Goal: Task Accomplishment & Management: Complete application form

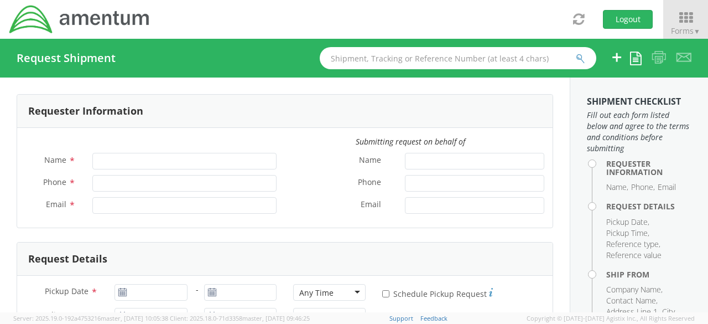
type input "Lifa Faatiliga"
type input "[PHONE_NUMBER]"
type input "[EMAIL_ADDRESS][DOMAIN_NAME]"
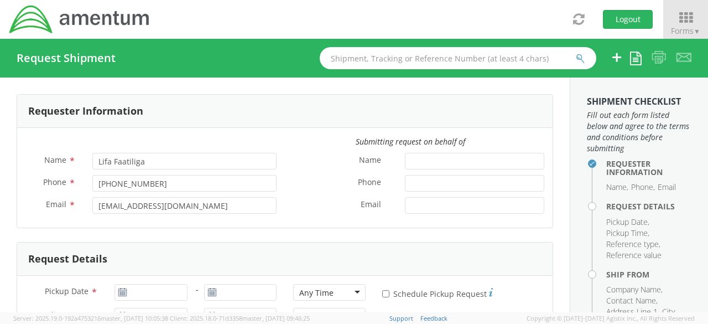
select select "4914.01.00.F.2427.MNGMT"
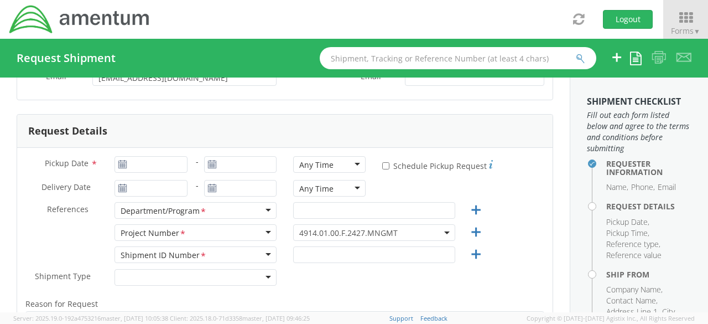
scroll to position [131, 0]
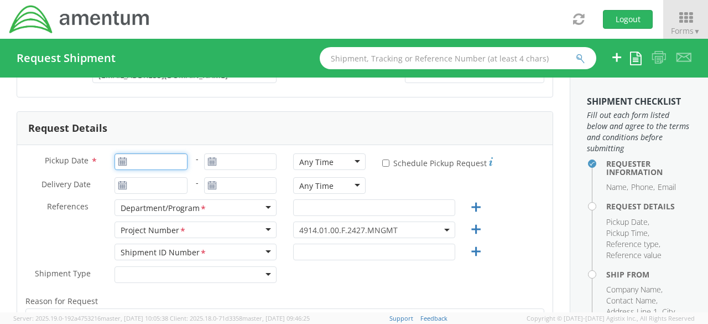
type input "[DATE]"
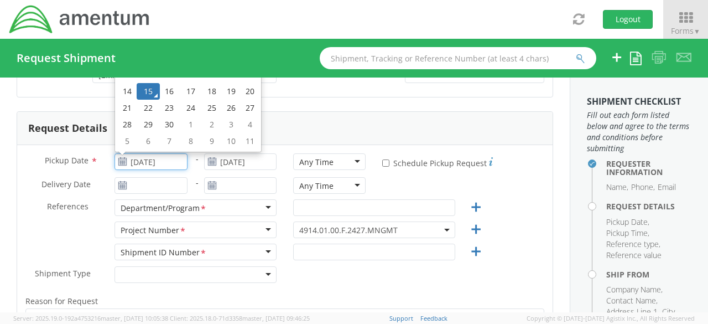
click at [146, 162] on input "[DATE]" at bounding box center [151, 161] width 72 height 17
click at [153, 89] on td "15" at bounding box center [148, 91] width 23 height 17
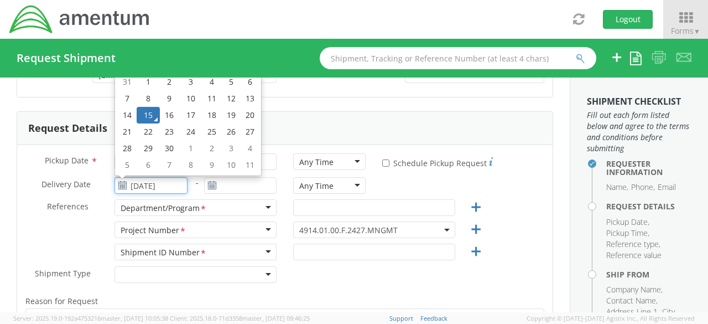
click at [162, 187] on input "[DATE]" at bounding box center [151, 185] width 72 height 17
click at [169, 112] on td "16" at bounding box center [169, 115] width 19 height 17
type input "09/16/2025"
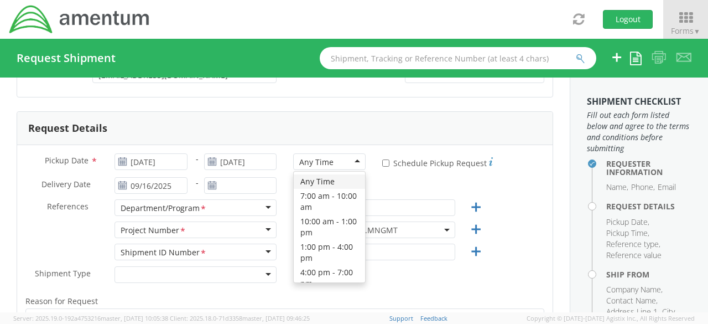
click at [354, 160] on div "Any Time" at bounding box center [329, 161] width 72 height 17
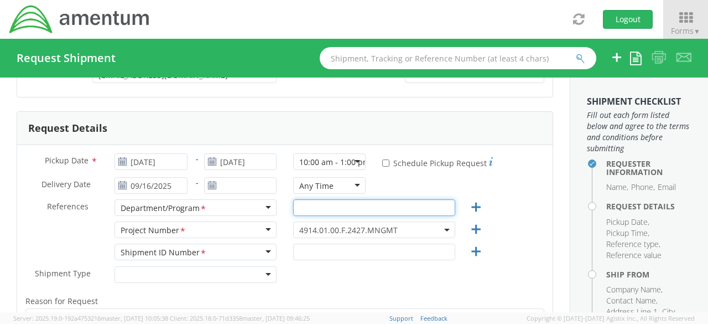
click at [381, 201] on input "text" at bounding box center [374, 207] width 162 height 17
type input "COLDS"
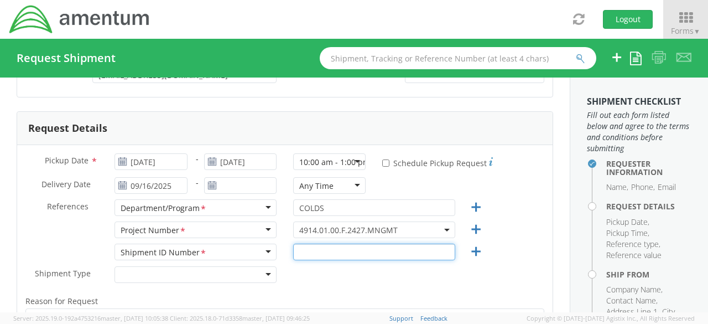
click at [362, 247] on input "text" at bounding box center [374, 251] width 162 height 17
type input "1"
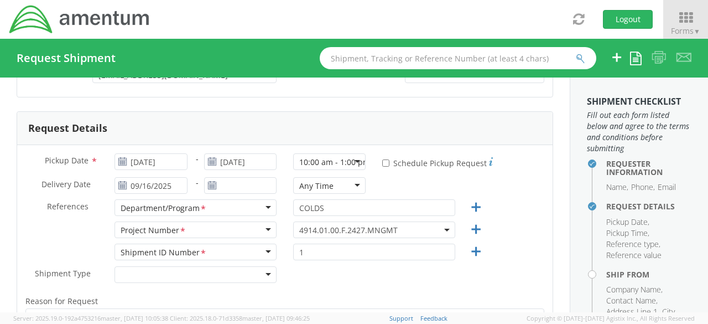
click at [386, 225] on span "4914.01.00.F.2427.MNGMT" at bounding box center [374, 230] width 150 height 11
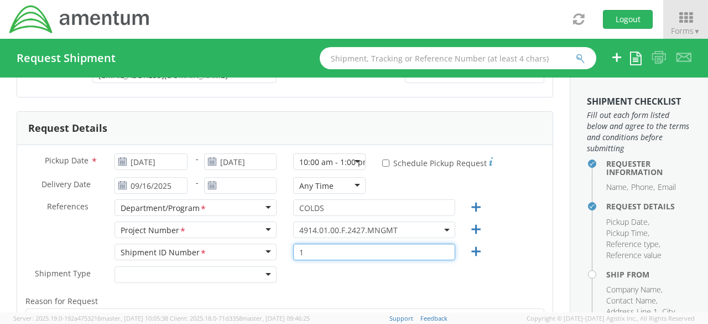
click at [377, 243] on input "1" at bounding box center [374, 251] width 162 height 17
type input "4"
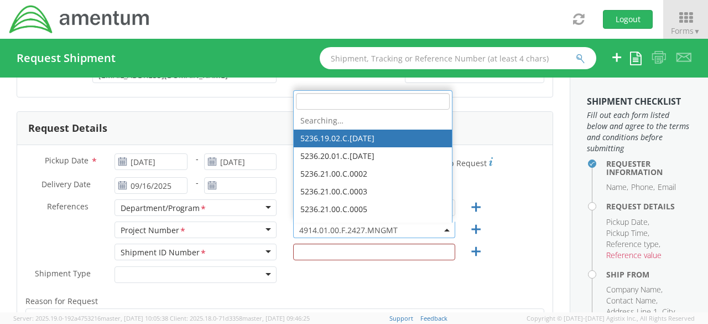
click at [438, 226] on span "4914.01.00.F.2427.MNGMT" at bounding box center [374, 230] width 150 height 11
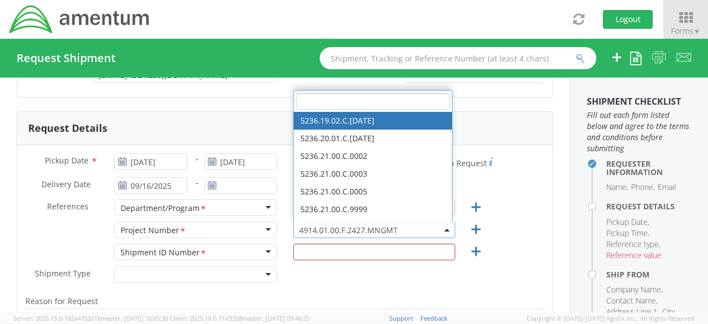
click at [375, 97] on input "search" at bounding box center [373, 101] width 154 height 17
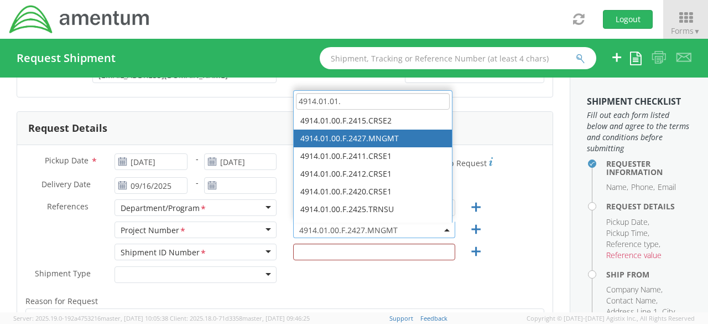
scroll to position [0, 0]
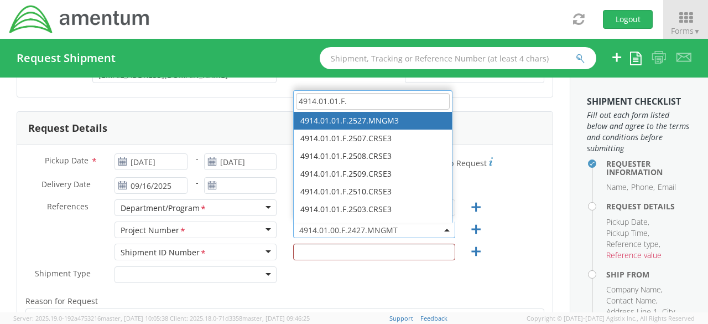
type input "4914.01.01.F."
select select "4914.01.01.F.2527.MNGM3"
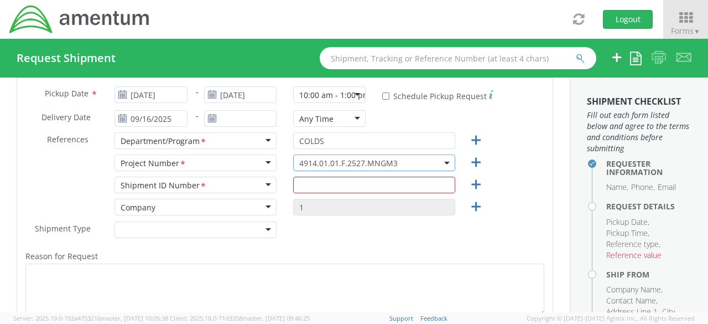
scroll to position [201, 0]
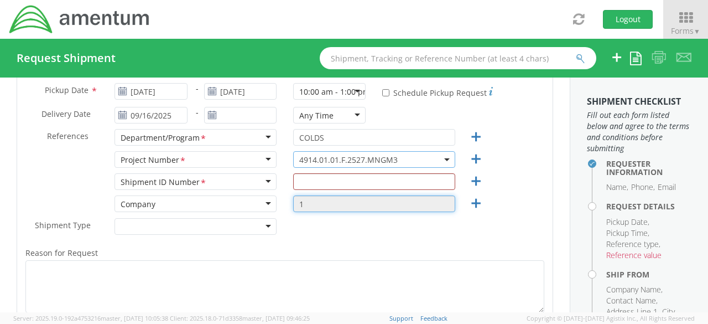
click at [348, 205] on input "1" at bounding box center [374, 203] width 162 height 17
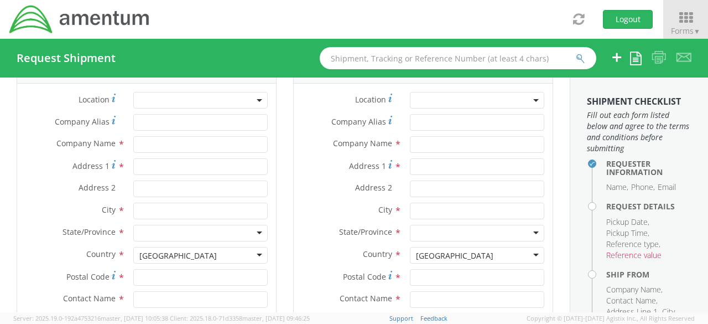
scroll to position [557, 0]
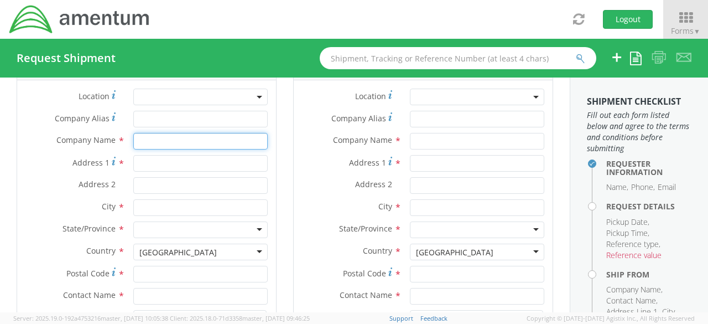
click at [177, 141] on input "text" at bounding box center [200, 141] width 134 height 17
type input "Lifa Faatiliga"
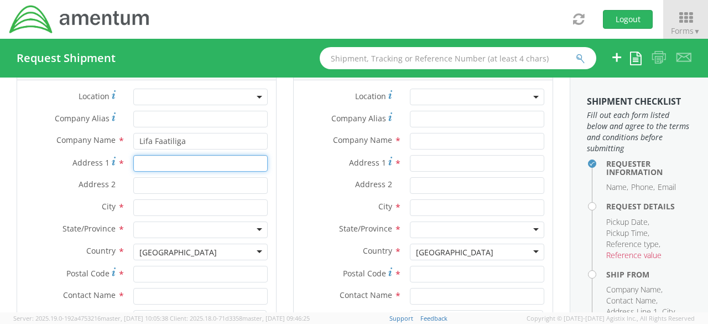
click at [170, 158] on input "Address 1 *" at bounding box center [200, 163] width 134 height 17
type input "e"
type input "ENIWETOK & GUADCANAL RD BLDG 207 RM 224"
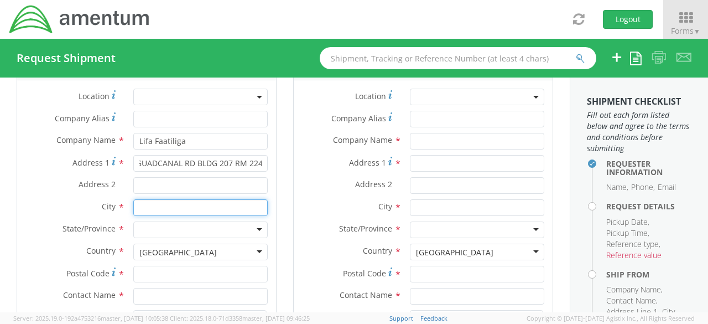
scroll to position [0, 0]
click at [142, 206] on input "text" at bounding box center [200, 207] width 134 height 17
type input "s"
type input "S"
type input "Coronado"
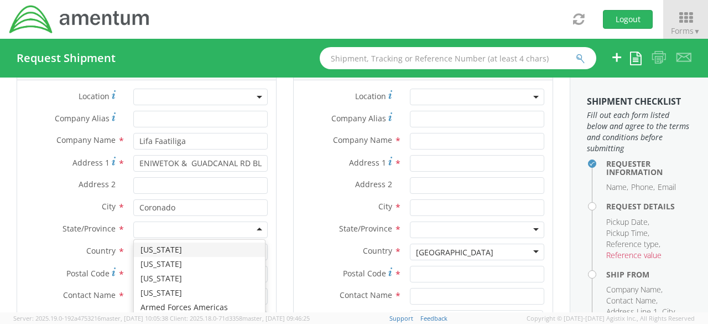
click at [252, 223] on div at bounding box center [200, 229] width 134 height 17
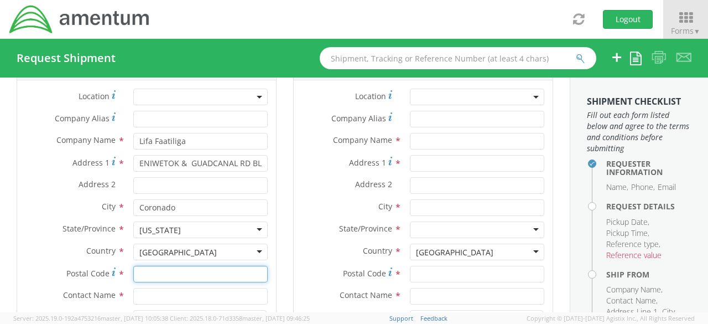
click at [166, 272] on input "Postal Code *" at bounding box center [200, 274] width 134 height 17
type input "92155"
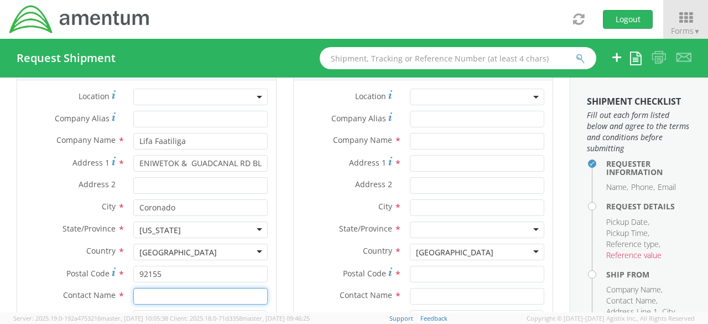
click at [165, 294] on input "text" at bounding box center [200, 296] width 134 height 17
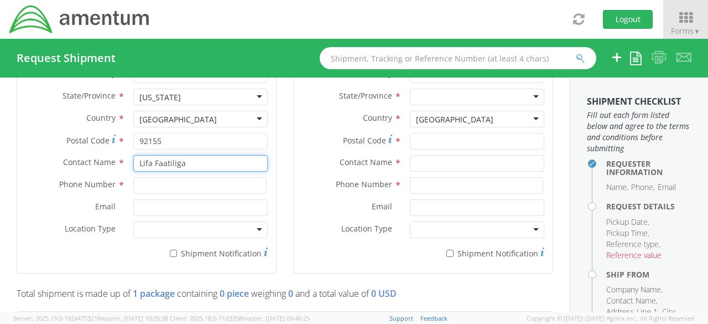
scroll to position [701, 0]
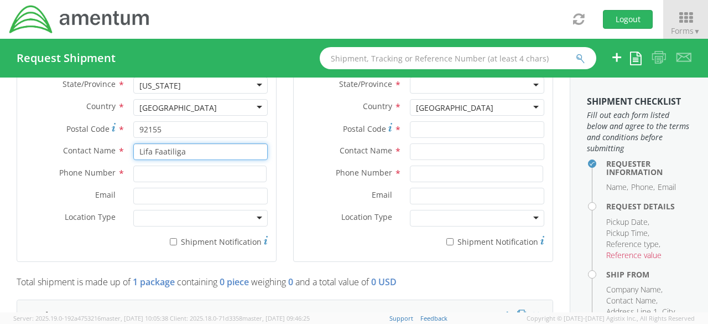
type input "Lifa Faatiliga"
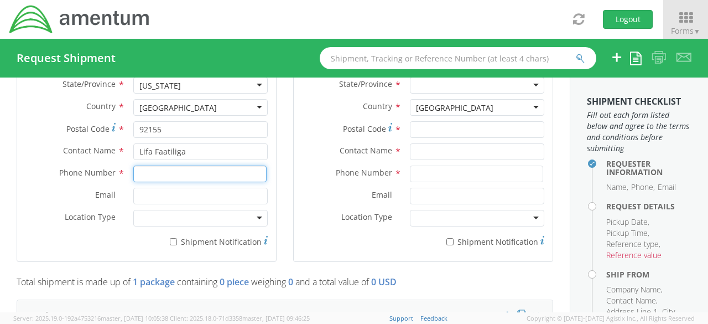
click at [149, 173] on input at bounding box center [199, 173] width 133 height 17
type input "6194372600"
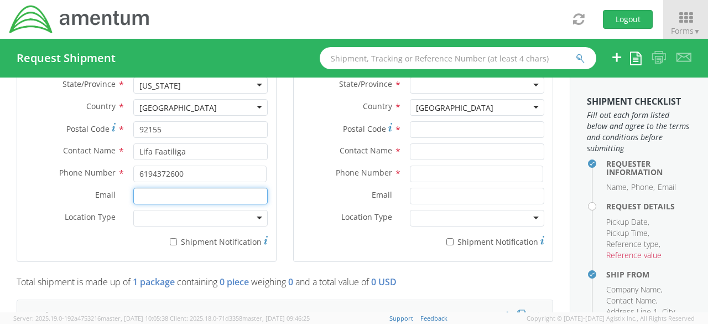
click at [155, 193] on input "Email *" at bounding box center [200, 196] width 134 height 17
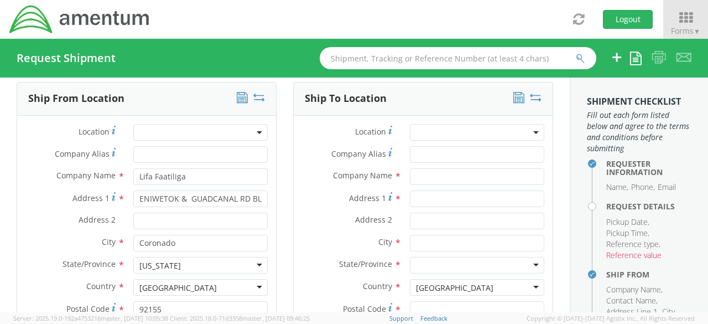
scroll to position [518, 0]
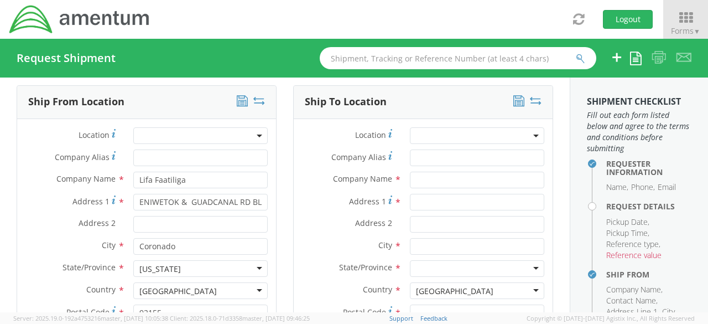
type input "[EMAIL_ADDRESS][DOMAIN_NAME]"
click at [452, 179] on input "text" at bounding box center [477, 180] width 134 height 17
type input "Homewood Suites(Amentum)"
click at [447, 196] on input "Address 1 *" at bounding box center [477, 202] width 134 height 17
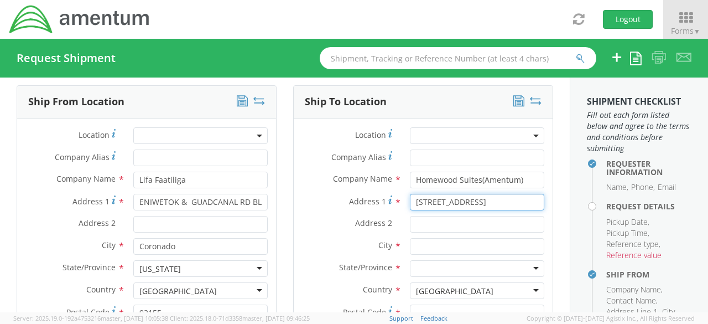
type input "[STREET_ADDRESS]"
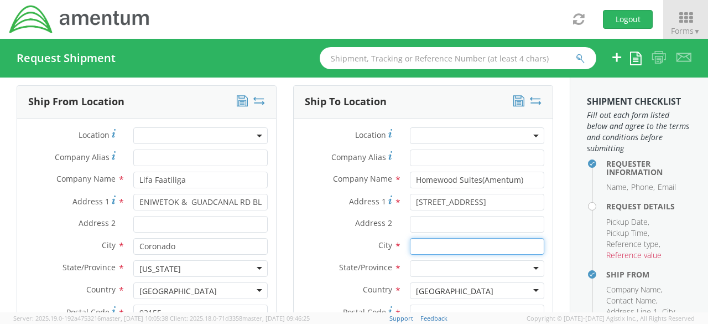
click at [450, 244] on input "text" at bounding box center [477, 246] width 134 height 17
click at [471, 270] on div "searching..." at bounding box center [477, 267] width 133 height 17
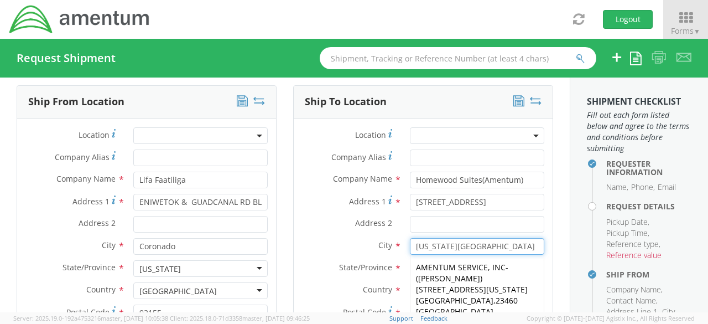
type input "[US_STATE][GEOGRAPHIC_DATA]"
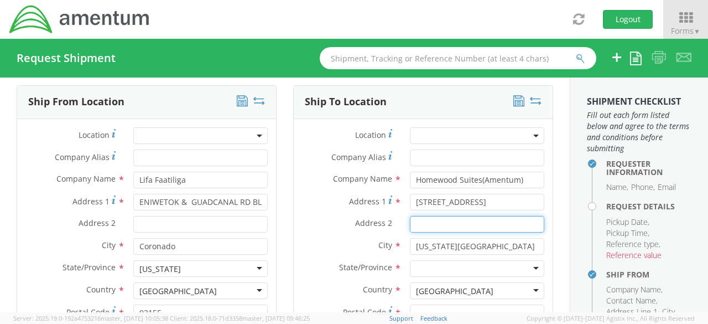
click at [504, 217] on input "Address 2 *" at bounding box center [477, 224] width 134 height 17
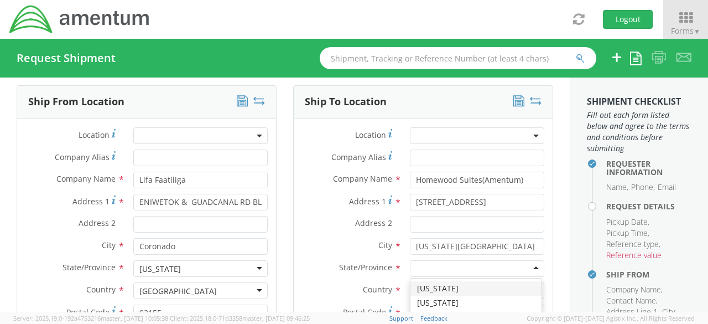
click at [527, 269] on div at bounding box center [477, 268] width 134 height 17
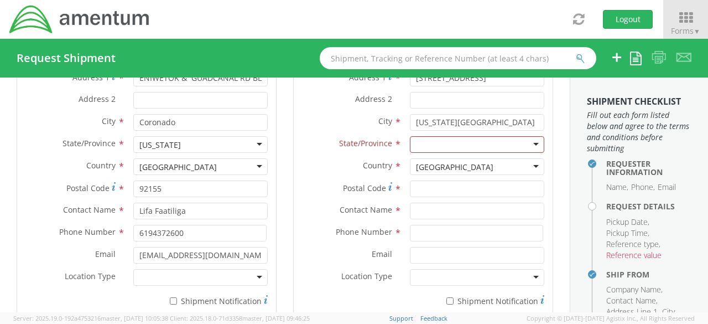
scroll to position [653, 0]
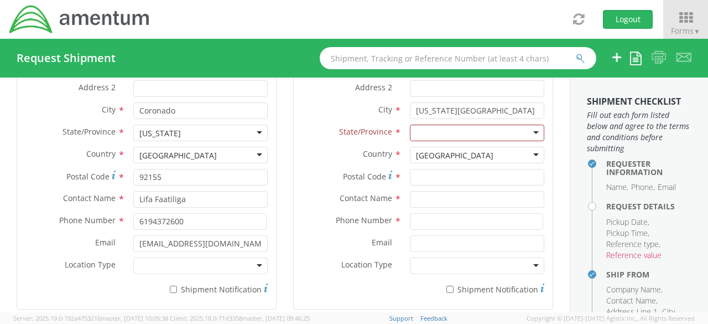
click at [528, 131] on div at bounding box center [477, 133] width 134 height 17
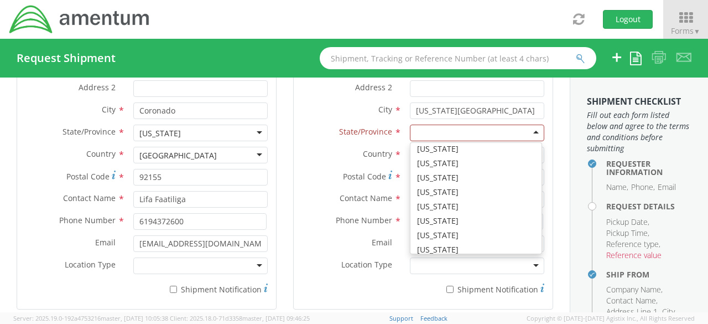
scroll to position [669, 0]
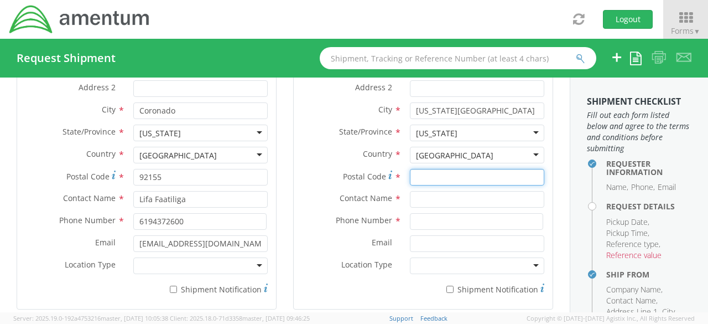
click at [465, 178] on input "Postal Code *" at bounding box center [477, 177] width 134 height 17
type input "23462"
click at [456, 200] on input "text" at bounding box center [477, 199] width 134 height 17
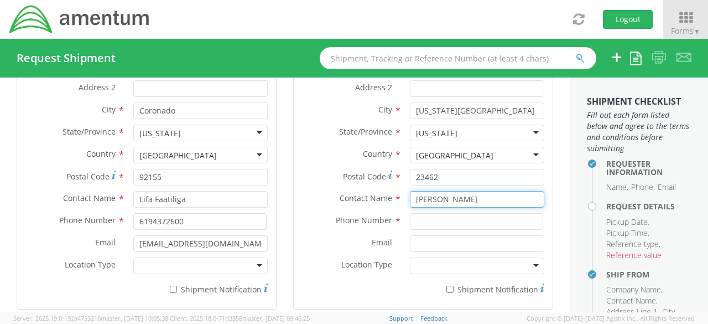
type input "[PERSON_NAME]"
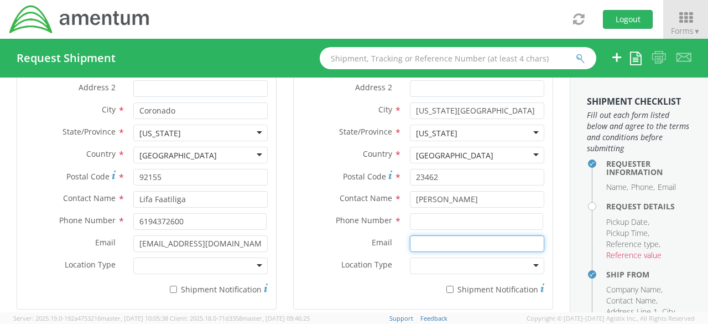
click at [461, 240] on input "Email *" at bounding box center [477, 243] width 134 height 17
type input "[PERSON_NAME][EMAIL_ADDRESS][PERSON_NAME][DOMAIN_NAME]"
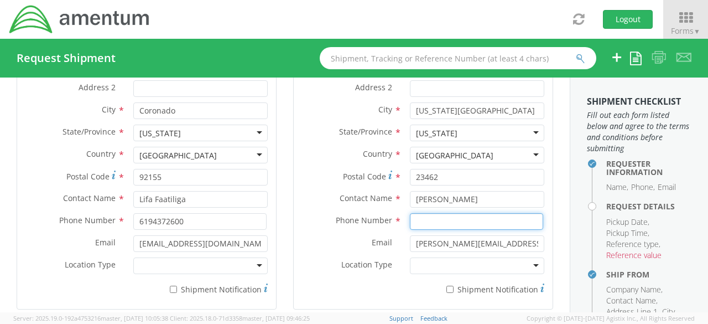
click at [435, 215] on input at bounding box center [476, 221] width 133 height 17
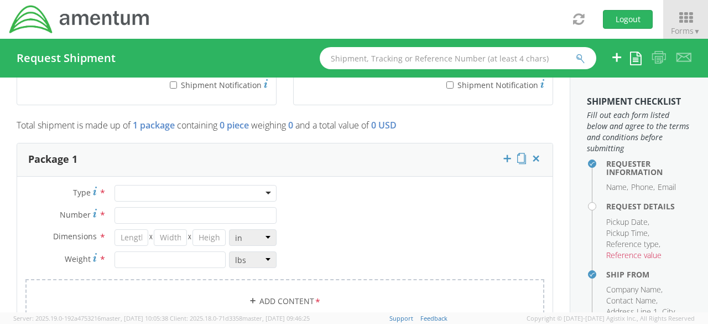
scroll to position [881, 0]
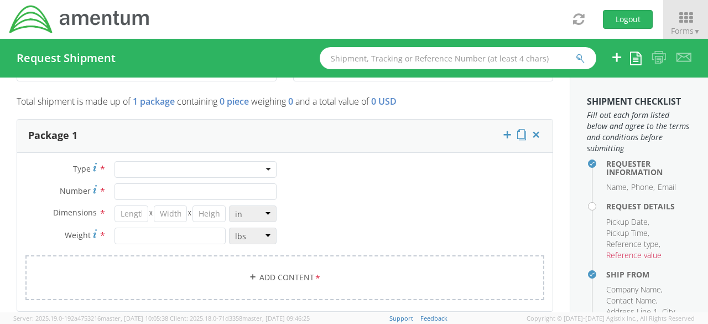
type input "6194862599"
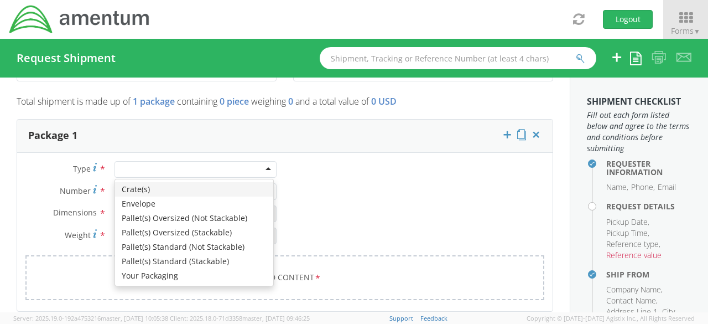
click at [263, 168] on div at bounding box center [196, 169] width 162 height 17
type input "1"
type input "9.5"
type input "12.5"
type input "0.25"
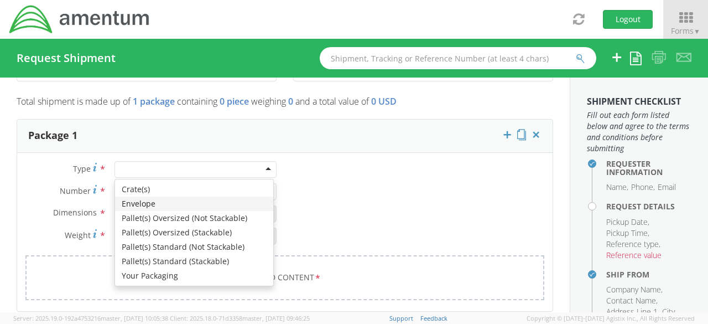
type input "1"
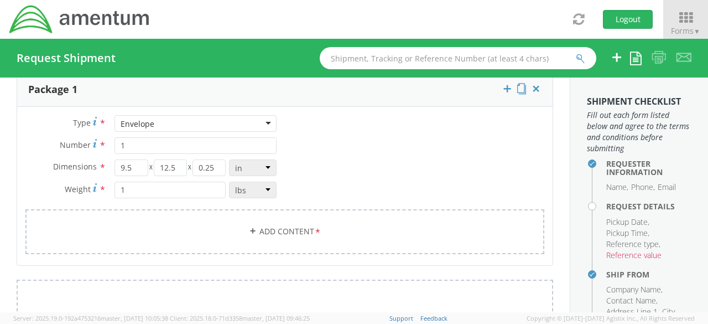
scroll to position [936, 0]
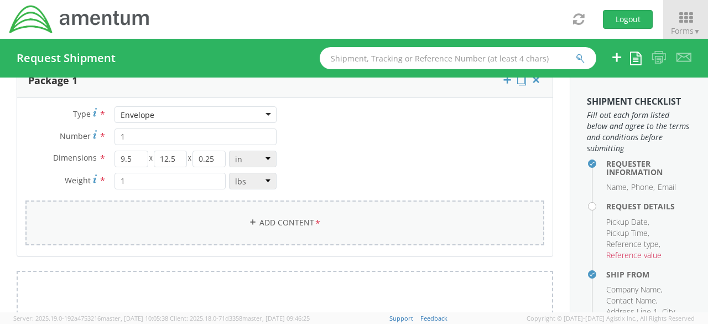
click at [301, 214] on link "Add Content *" at bounding box center [284, 222] width 519 height 45
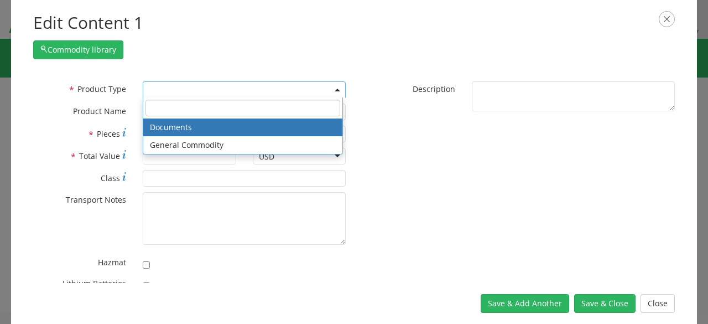
click at [336, 88] on span at bounding box center [244, 89] width 203 height 17
select select "DOCUMENT"
type input "Documents"
type input "1"
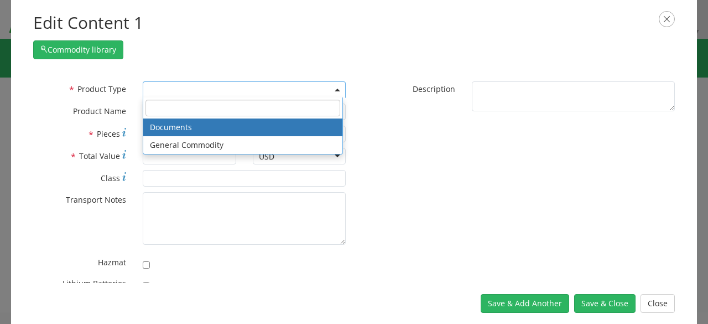
type textarea "Documents"
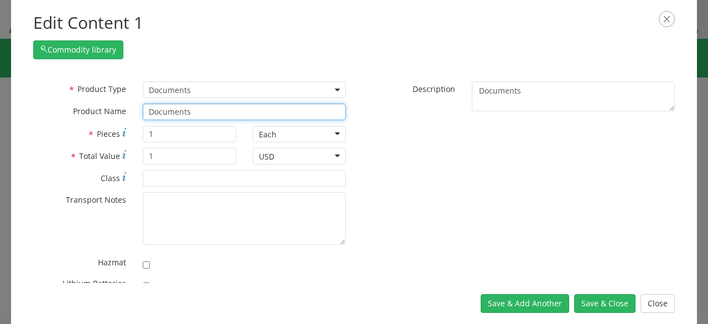
click at [244, 108] on input "Documents" at bounding box center [244, 111] width 203 height 17
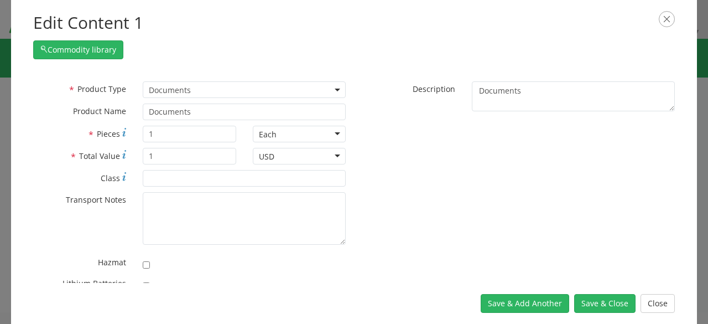
click at [232, 86] on span "Documents" at bounding box center [244, 90] width 191 height 11
click at [230, 80] on div "* Product Type Documents General Commodity Documents * Product Name Documents *…" at bounding box center [354, 176] width 686 height 212
click at [187, 133] on input "1" at bounding box center [189, 134] width 93 height 17
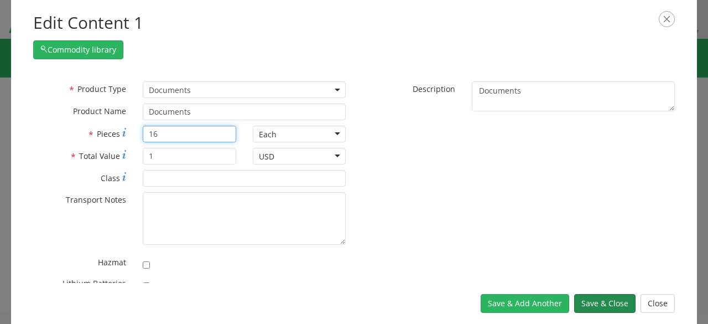
type input "16"
click at [598, 303] on button "Save & Close" at bounding box center [604, 303] width 61 height 19
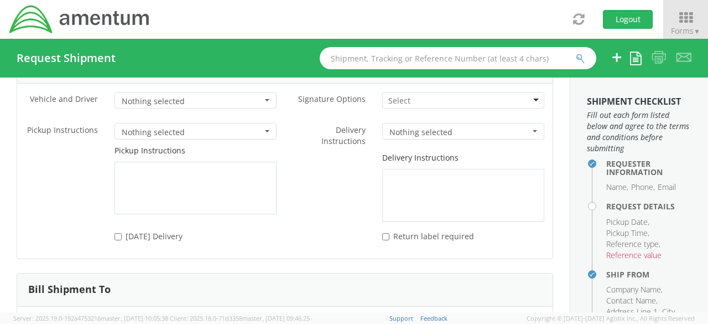
scroll to position [1567, 0]
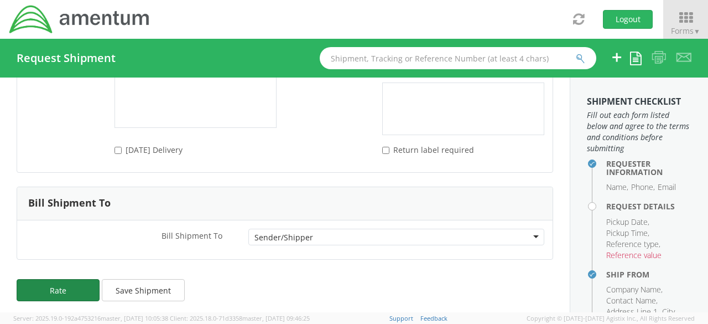
click at [76, 284] on button "Rate" at bounding box center [58, 290] width 83 height 22
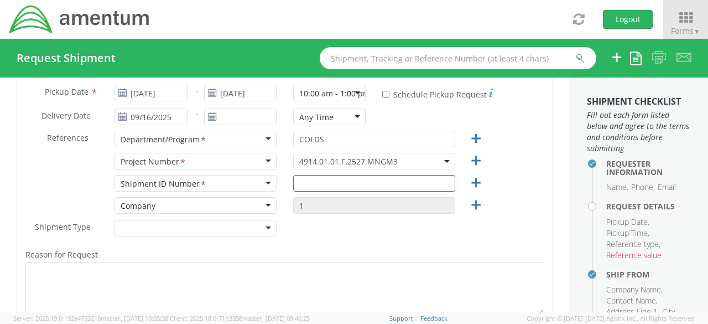
scroll to position [203, 0]
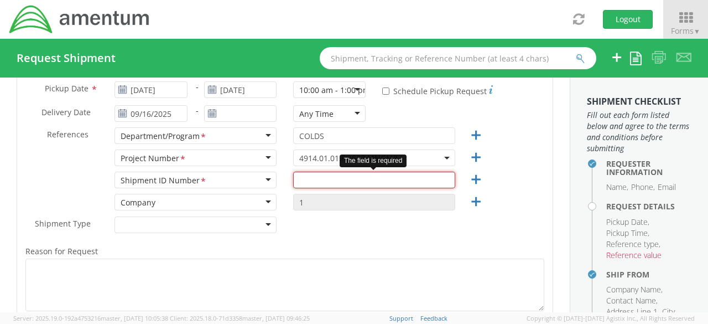
click at [375, 183] on input "text" at bounding box center [374, 180] width 162 height 17
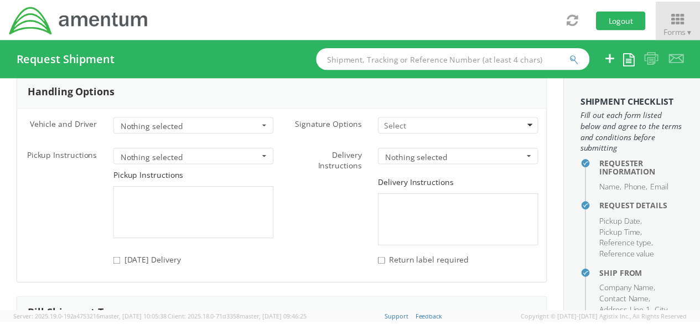
scroll to position [1567, 0]
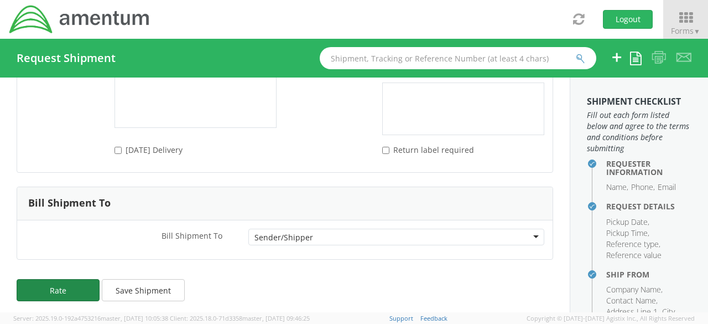
type input "1"
click at [79, 287] on button "Rate" at bounding box center [58, 290] width 83 height 22
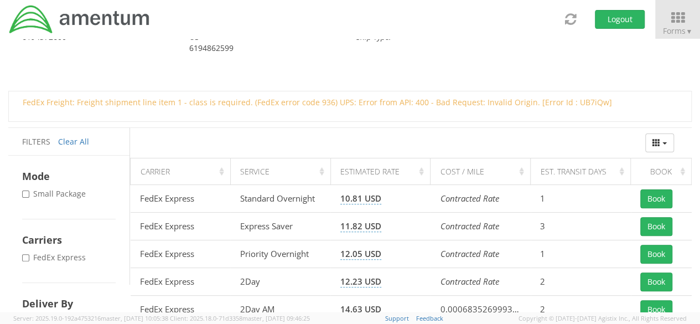
scroll to position [65, 0]
click at [24, 256] on input "* FedEx Express" at bounding box center [25, 256] width 7 height 7
checkbox input "true"
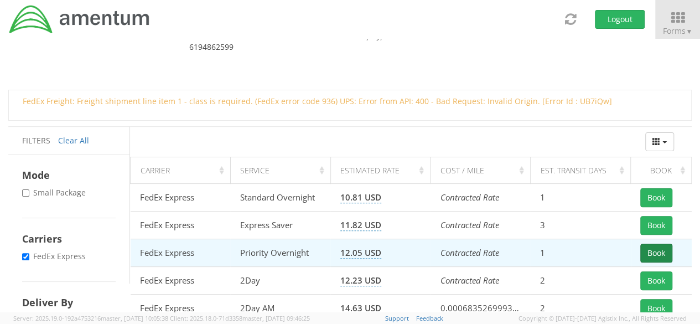
click at [661, 247] on button "Book" at bounding box center [656, 252] width 32 height 19
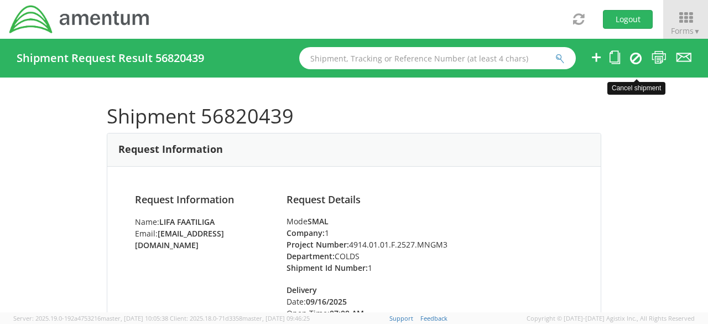
click at [637, 57] on icon at bounding box center [636, 57] width 12 height 13
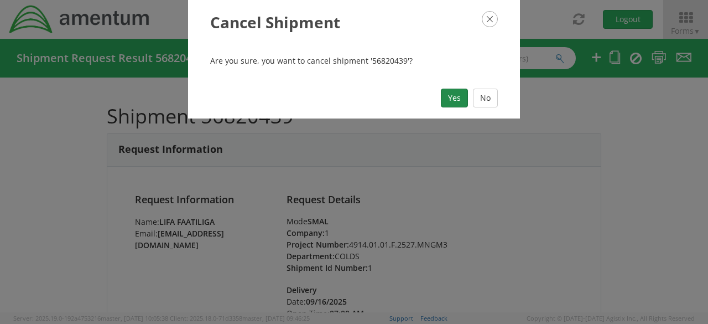
click at [459, 94] on button "Yes" at bounding box center [454, 98] width 27 height 19
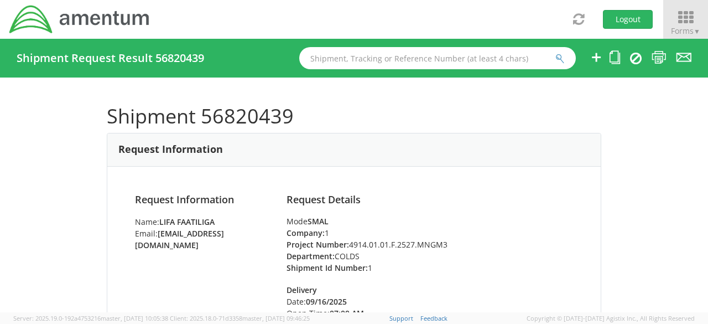
click at [700, 30] on span "▼" at bounding box center [697, 31] width 7 height 9
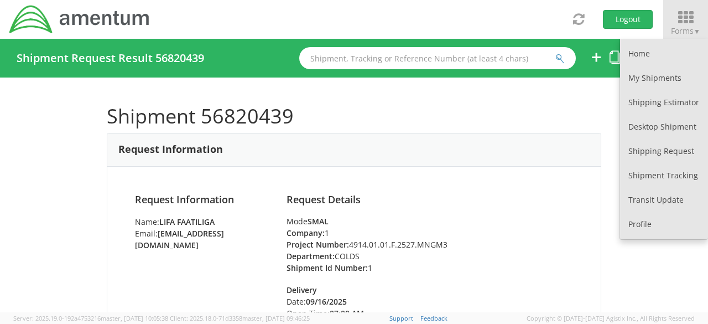
click at [584, 154] on div "Request Information" at bounding box center [354, 149] width 494 height 33
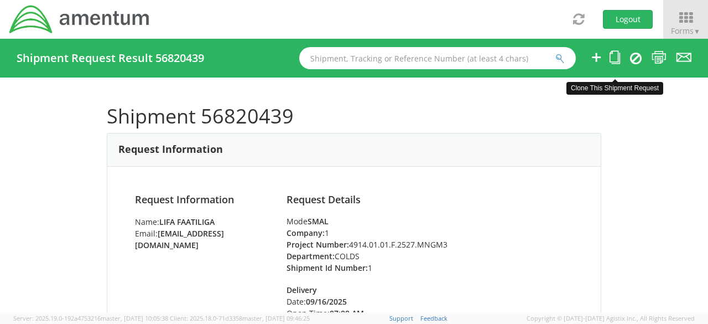
click at [614, 58] on icon at bounding box center [615, 57] width 11 height 14
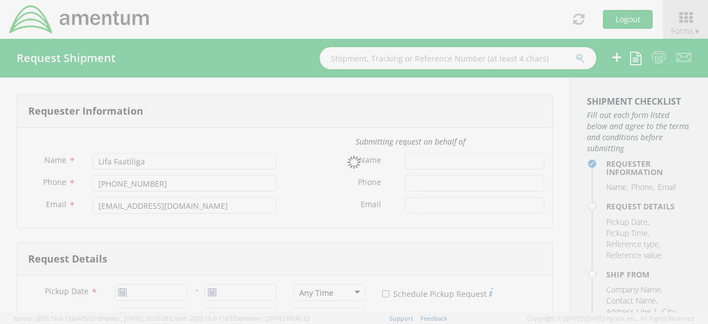
type input "[DATE]"
type input "09/16/2025"
type input "COLDS"
type input "1"
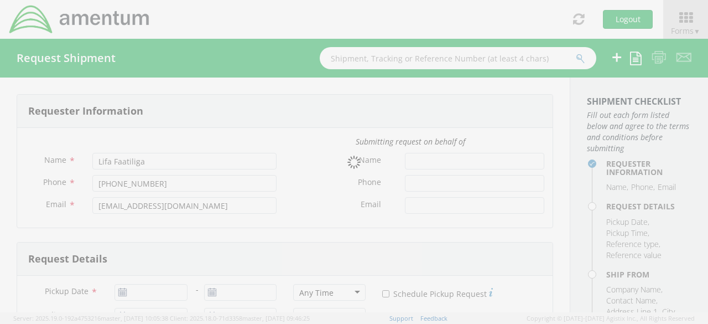
select select
type input "Lifa Faatiliga"
type input "ENIWETOK & GUADCANAL RD BLDG 207 RM 224"
type input "Coronado"
type input "92155"
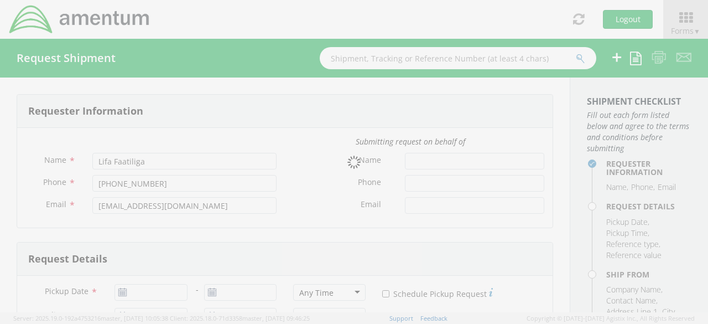
type input "Lifa Faatiliga"
type input "6194372600"
type input "[EMAIL_ADDRESS][DOMAIN_NAME]"
select select
type input "Homewood Suites(Amentum)"
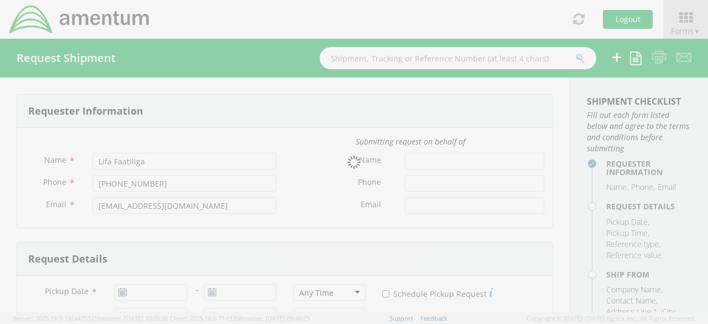
type input "[STREET_ADDRESS]"
type input "[US_STATE][GEOGRAPHIC_DATA]"
type input "23462"
type input "[PERSON_NAME]"
type input "6194862599"
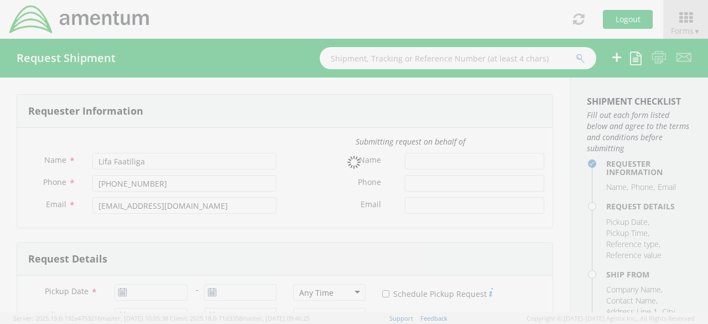
type input "[PERSON_NAME][EMAIL_ADDRESS][PERSON_NAME][DOMAIN_NAME]"
type input "1"
type input "9.5"
type input "12.5"
type input "0.25"
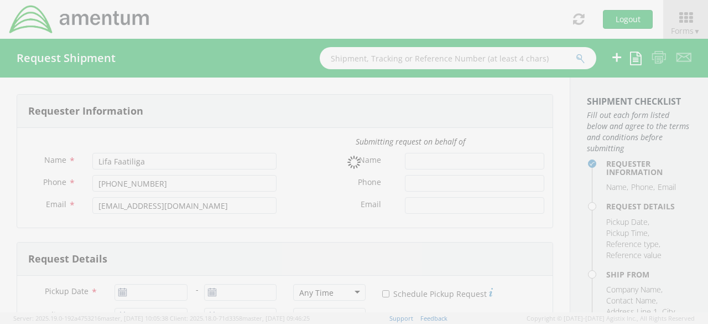
type input "1"
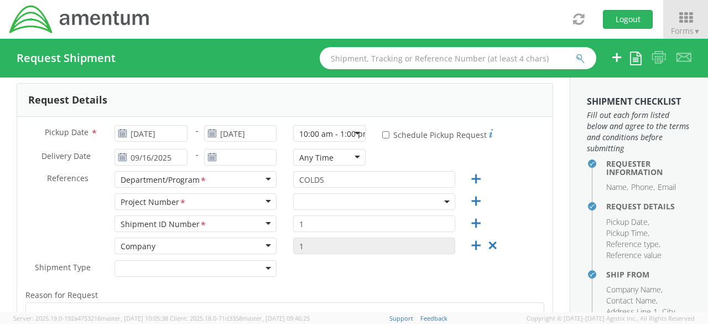
scroll to position [162, 0]
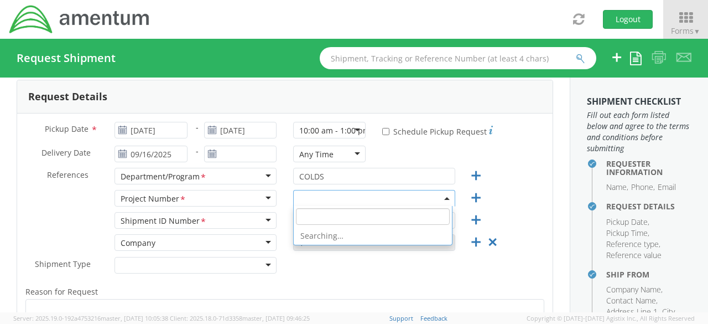
click at [443, 199] on span at bounding box center [374, 198] width 162 height 17
click at [506, 142] on div "* Schedule Pickup Request" at bounding box center [463, 134] width 179 height 24
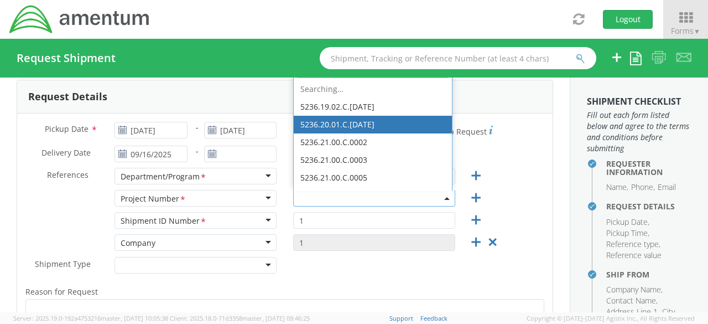
click at [444, 197] on b at bounding box center [447, 198] width 6 height 3
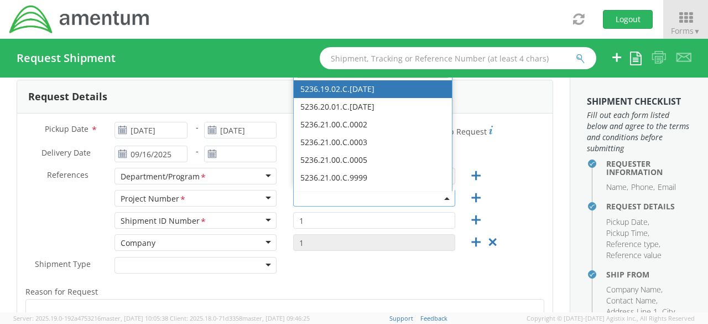
select select "5236.19.02.C.[DATE]"
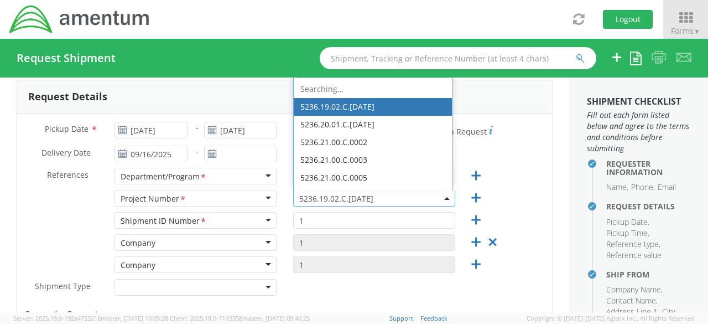
click at [444, 197] on b at bounding box center [447, 198] width 6 height 3
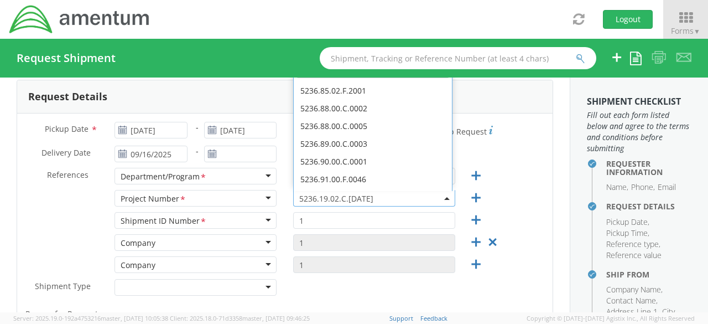
scroll to position [3382, 0]
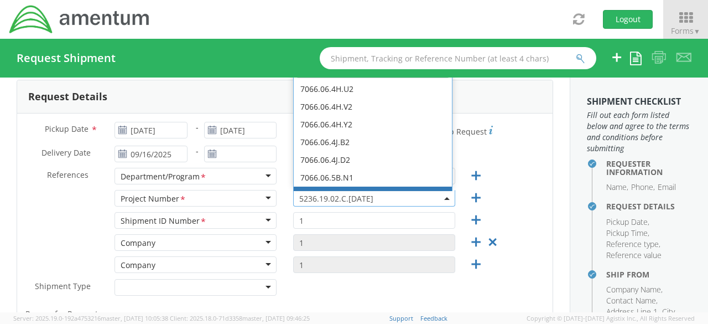
click at [380, 196] on span "5236.19.02.C.[DATE]" at bounding box center [374, 198] width 150 height 11
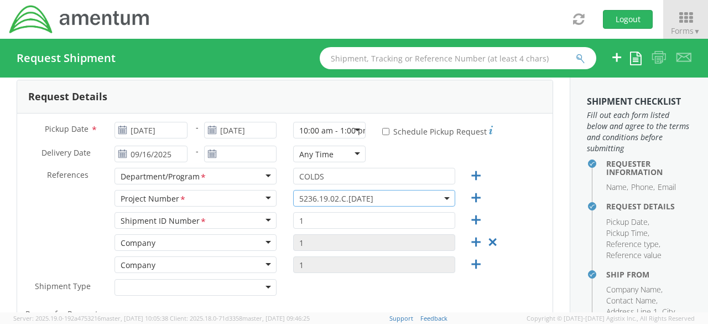
click at [380, 196] on span "5236.19.02.C.[DATE]" at bounding box center [374, 198] width 150 height 11
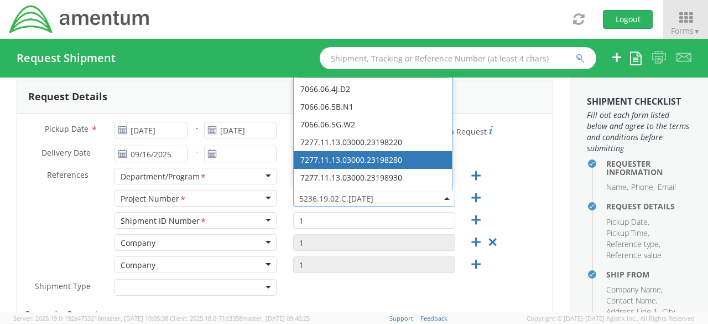
scroll to position [0, 0]
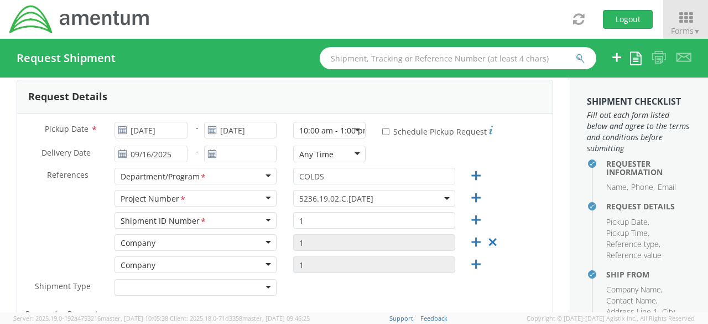
click at [508, 115] on div "Pickup Date * 09/15/2025 - [DATE] 10:00 am - 1:00 pm 10:00 am - 1:00 pm Any Tim…" at bounding box center [285, 280] width 536 height 335
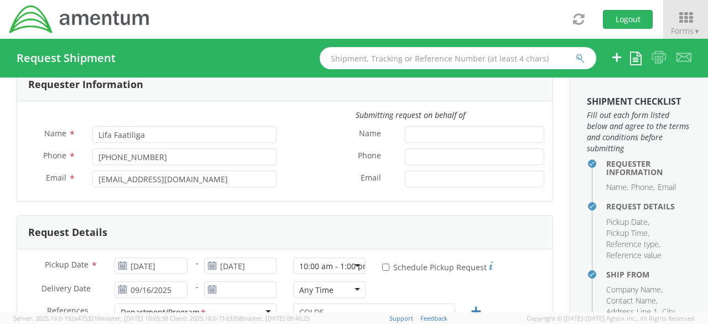
scroll to position [30, 0]
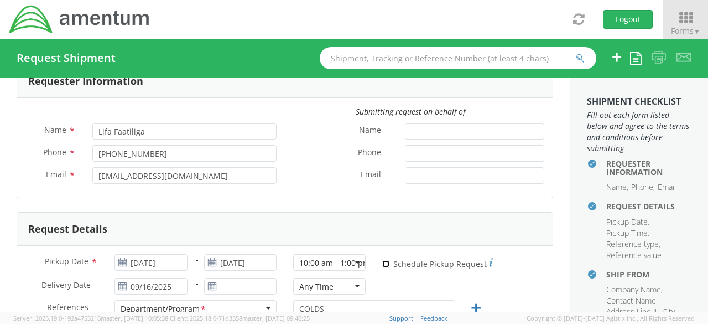
click at [382, 263] on input "* Schedule Pickup Request" at bounding box center [385, 263] width 7 height 7
checkbox input "true"
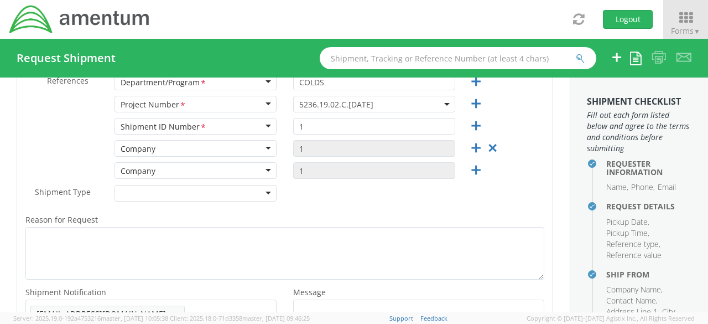
scroll to position [260, 0]
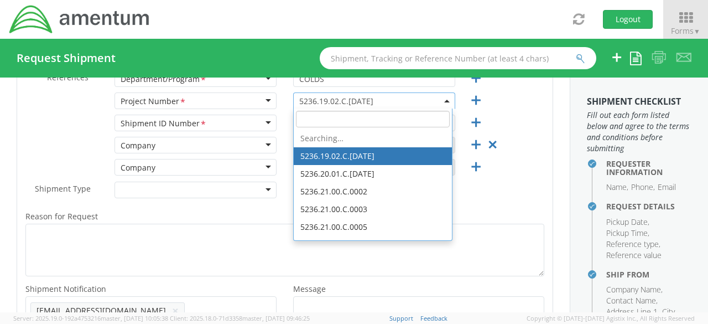
click at [388, 100] on span "5236.19.02.C.[DATE]" at bounding box center [374, 101] width 150 height 11
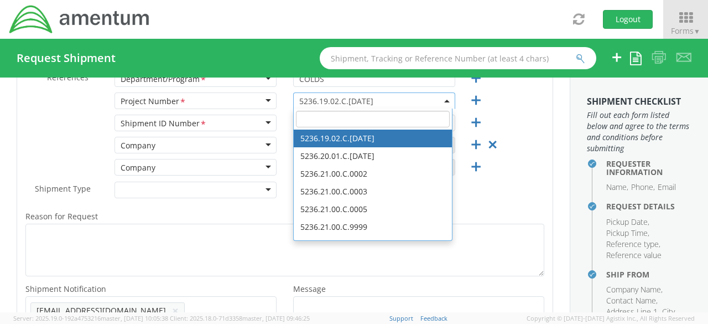
click at [378, 115] on input "search" at bounding box center [373, 119] width 154 height 17
type input "4914.01.01.f."
select select "4914.01.01.F.2527.MNGM3"
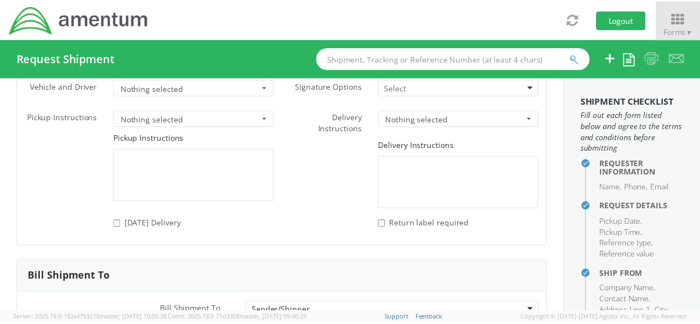
scroll to position [1589, 0]
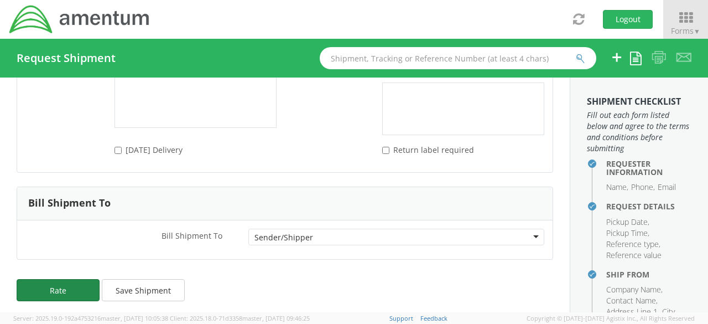
click at [75, 288] on button "Rate" at bounding box center [58, 290] width 83 height 22
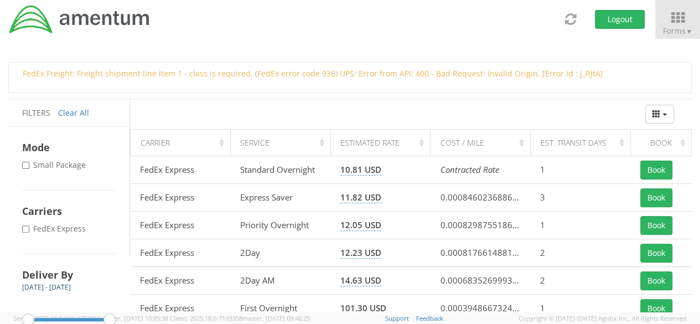
scroll to position [95, 0]
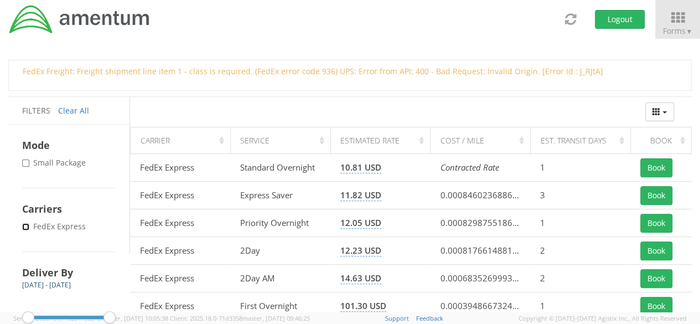
click at [25, 224] on input "* FedEx Express" at bounding box center [25, 226] width 7 height 7
checkbox input "true"
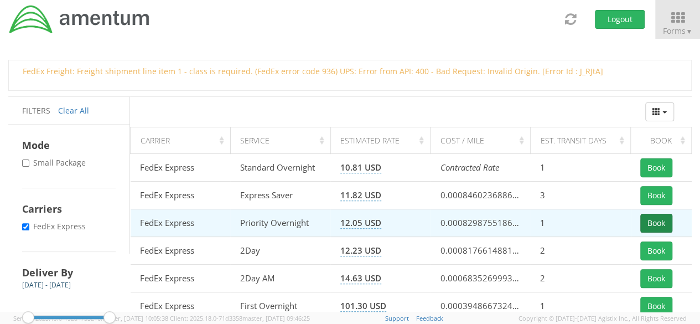
click at [660, 221] on button "Book" at bounding box center [656, 223] width 32 height 19
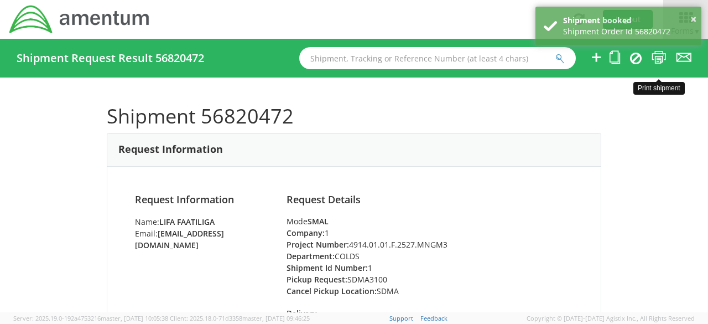
click at [661, 55] on icon at bounding box center [659, 57] width 15 height 14
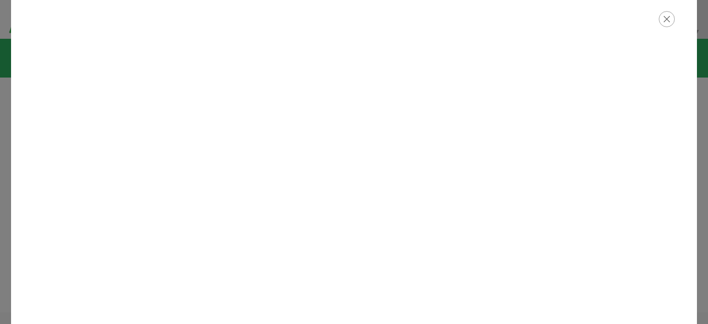
click at [668, 20] on icon "button" at bounding box center [667, 19] width 16 height 16
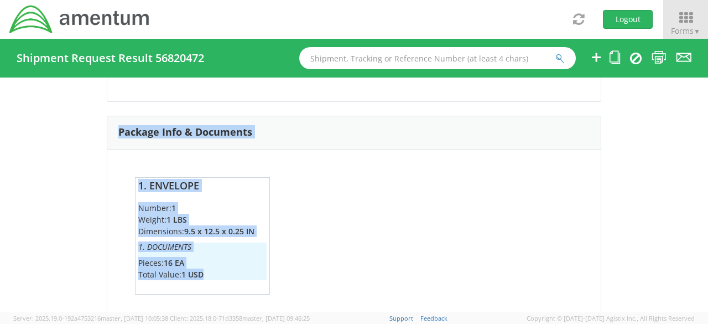
scroll to position [915, 0]
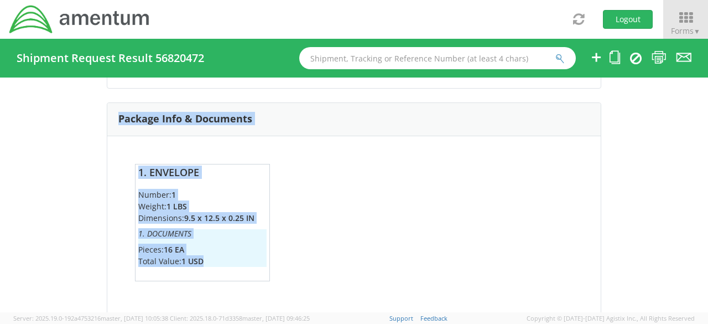
drag, startPoint x: 107, startPoint y: 111, endPoint x: 412, endPoint y: 246, distance: 333.7
copy div "Shipment 56820472 Request Information Request Information Name: [PERSON_NAME] E…"
click at [350, 179] on div "1. Envelope Number: 1 Weight: 1 LBS Dimensions: 9.5 x 12.5 x 0.25 IN 1. Documen…" at bounding box center [354, 231] width 455 height 134
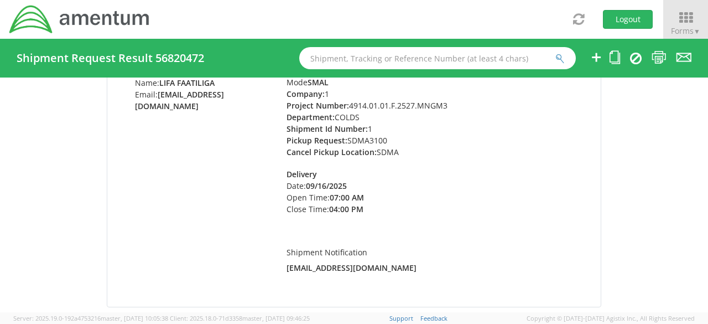
scroll to position [0, 0]
